Goal: Task Accomplishment & Management: Manage account settings

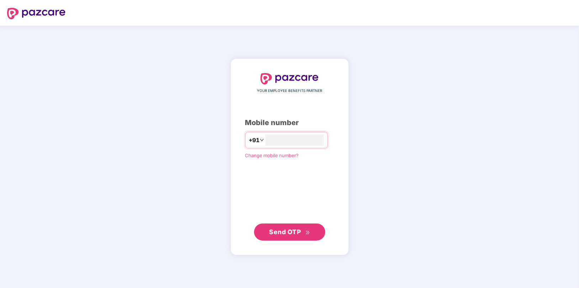
type input "**********"
click at [297, 229] on span "Send OTP" at bounding box center [285, 231] width 32 height 7
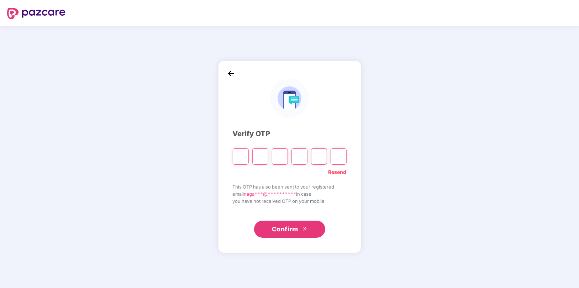
type input "*"
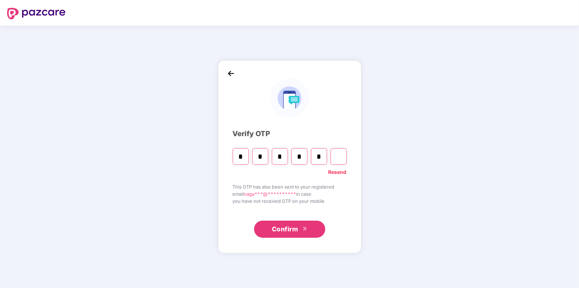
type input "*"
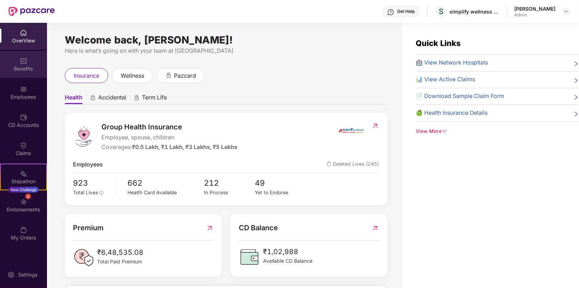
click at [21, 68] on div "Benefits" at bounding box center [23, 68] width 47 height 7
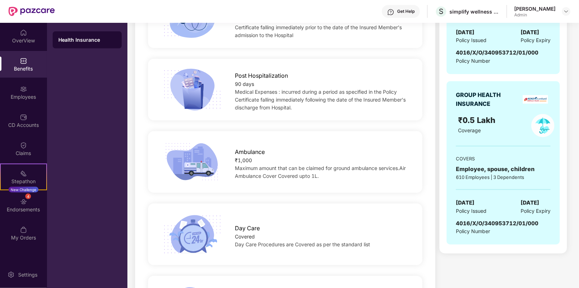
scroll to position [528, 0]
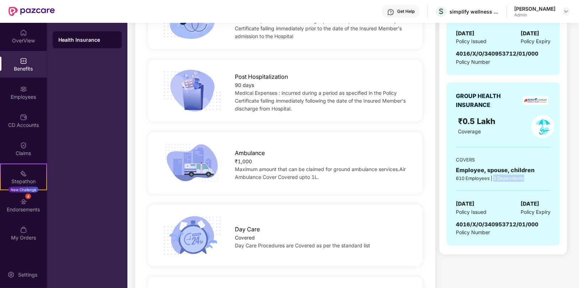
drag, startPoint x: 529, startPoint y: 177, endPoint x: 494, endPoint y: 177, distance: 34.5
click at [494, 177] on div "610 Employees | 3 Dependents" at bounding box center [503, 177] width 95 height 7
click at [509, 178] on div "610 Employees | 3 Dependents" at bounding box center [503, 177] width 95 height 7
click at [479, 169] on div "Employee, spouse, children" at bounding box center [503, 170] width 95 height 9
click at [514, 176] on div "610 Employees | 3 Dependents" at bounding box center [503, 177] width 95 height 7
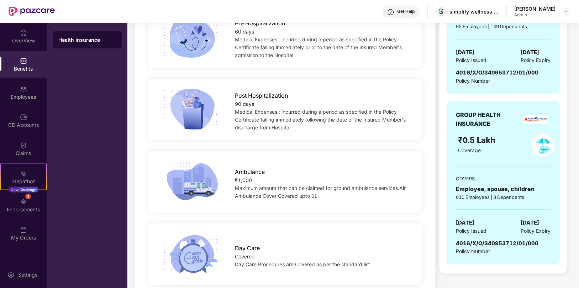
scroll to position [516, 0]
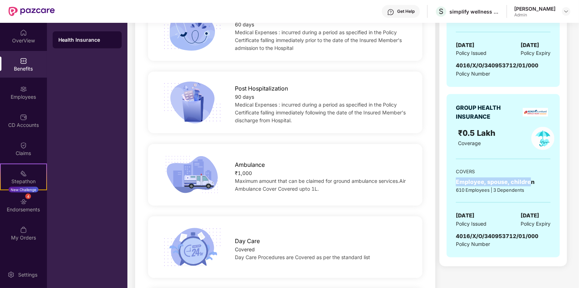
drag, startPoint x: 529, startPoint y: 181, endPoint x: 456, endPoint y: 182, distance: 72.3
click at [456, 182] on div "Employee, spouse, children" at bounding box center [503, 181] width 95 height 9
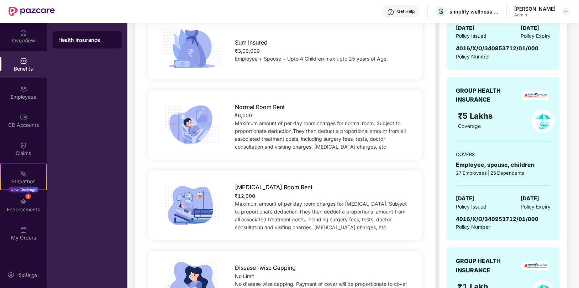
scroll to position [0, 0]
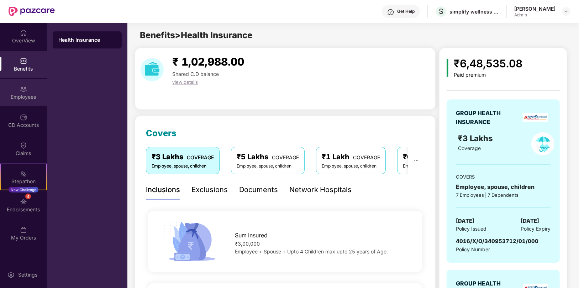
click at [26, 95] on div "Employees" at bounding box center [23, 96] width 47 height 7
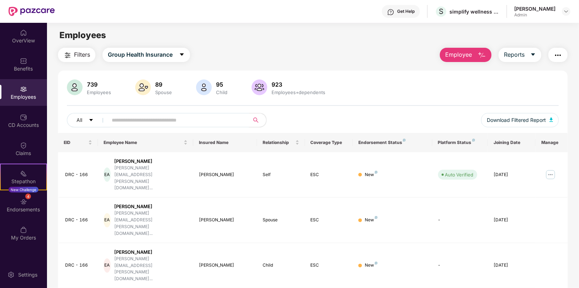
click at [204, 120] on input "text" at bounding box center [176, 120] width 128 height 11
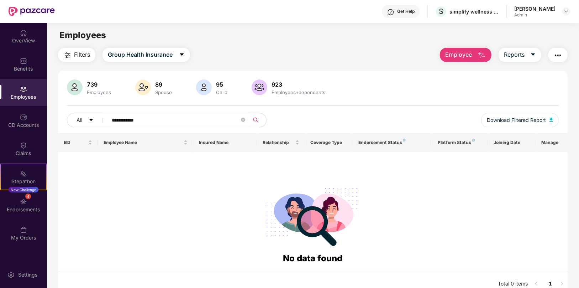
click at [126, 121] on input "**********" at bounding box center [176, 120] width 128 height 11
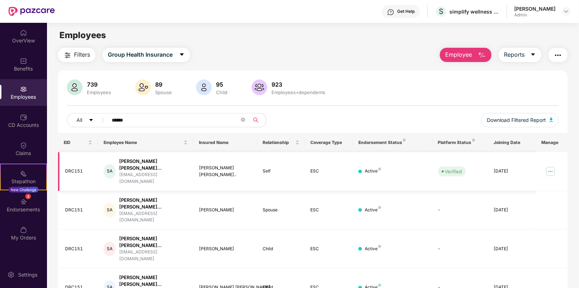
type input "******"
click at [551, 166] on img at bounding box center [550, 171] width 11 height 11
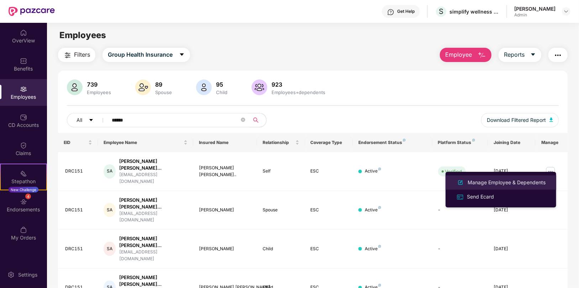
click at [483, 183] on div "Manage Employee & Dependents" at bounding box center [506, 182] width 81 height 8
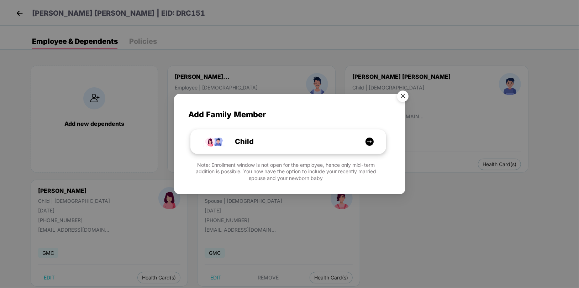
click at [373, 141] on img at bounding box center [369, 141] width 9 height 9
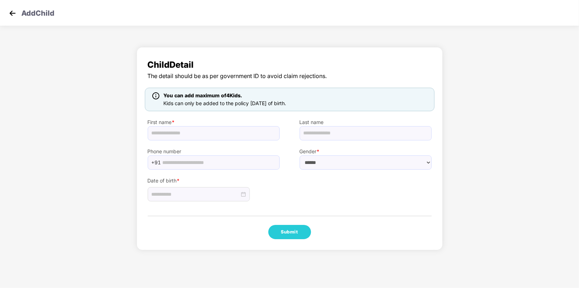
drag, startPoint x: 249, startPoint y: 96, endPoint x: 160, endPoint y: 96, distance: 88.3
click at [160, 96] on div "You can add maximum of 4 Kids. Kids can only be added to the policy [DATE] of b…" at bounding box center [220, 100] width 138 height 16
